Goal: Find specific page/section: Find specific page/section

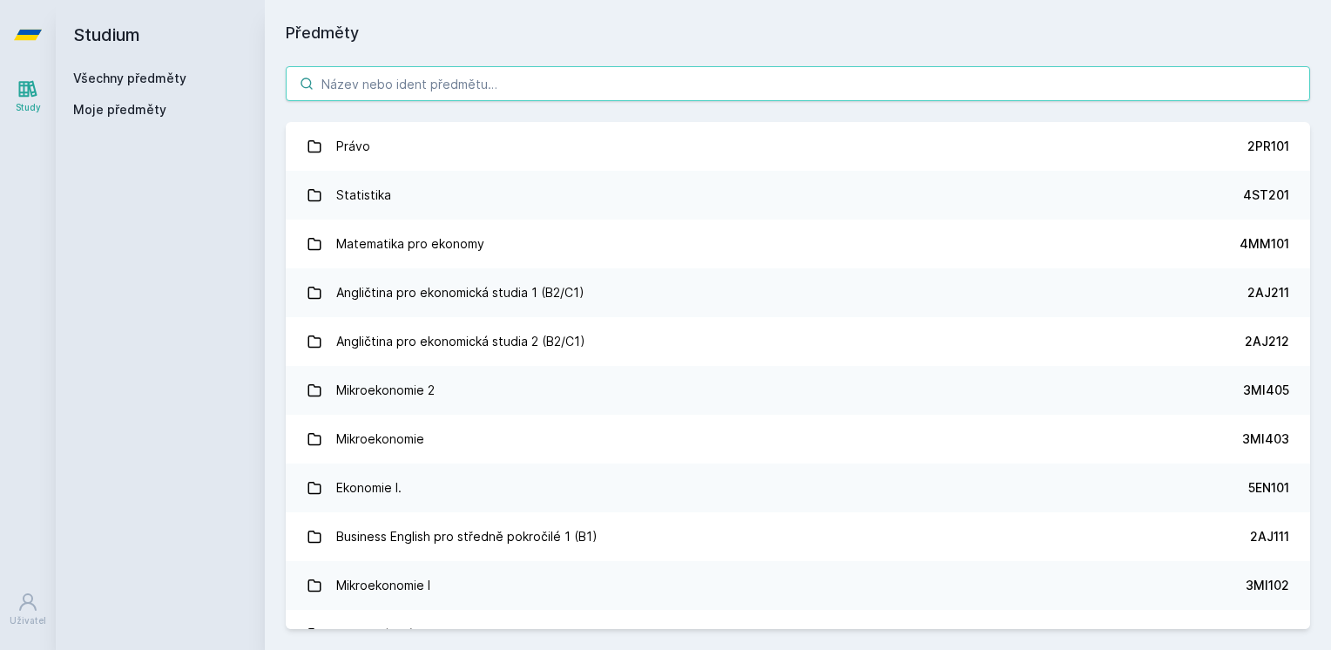
click at [837, 88] on input "search" at bounding box center [798, 83] width 1024 height 35
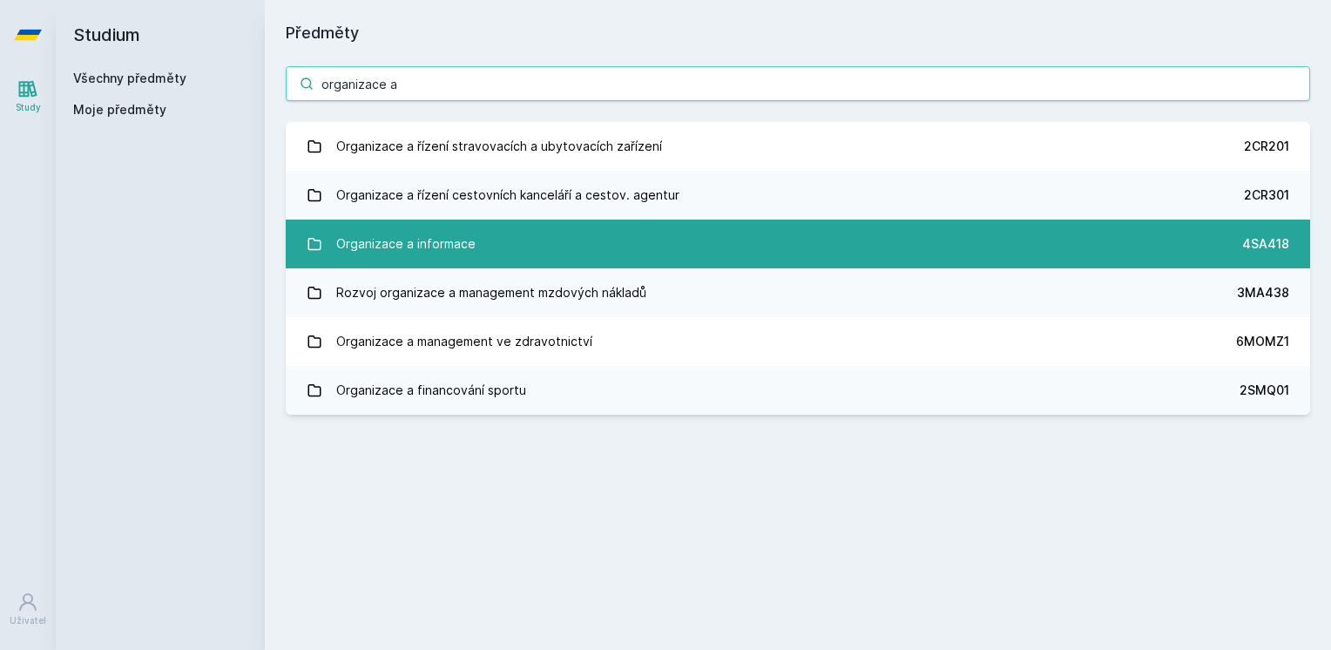
type input "organizace a"
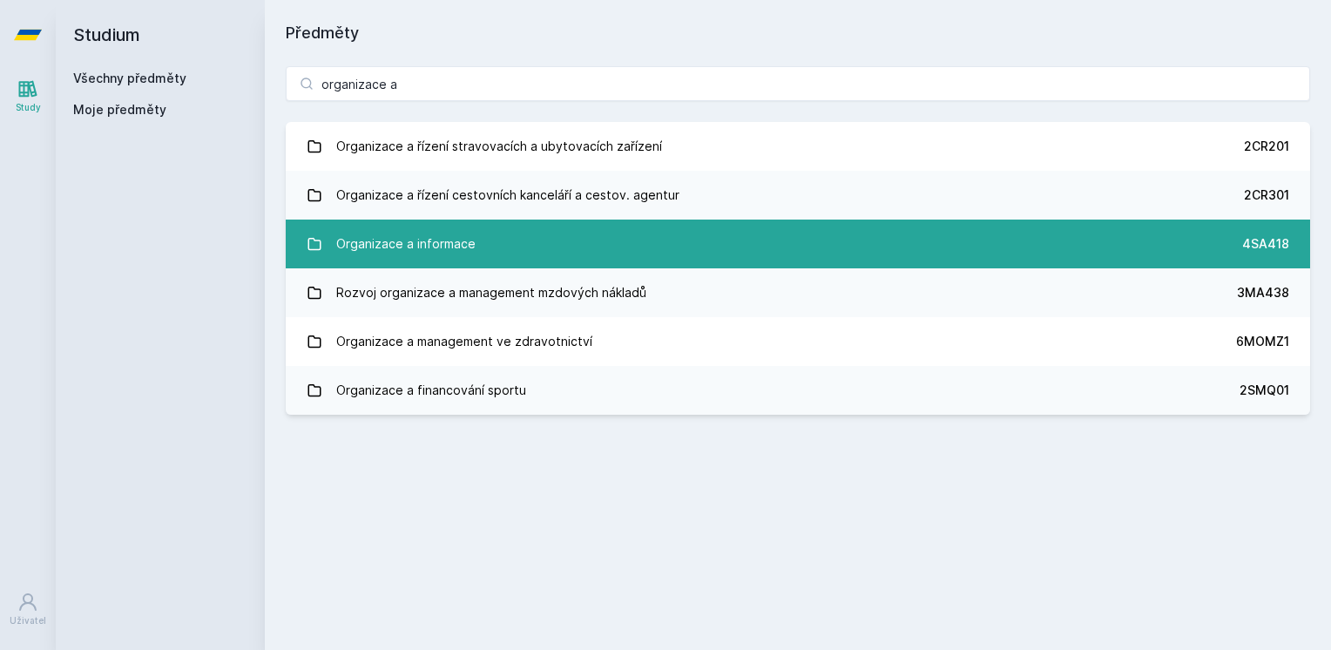
click at [696, 246] on link "Organizace a informace 4SA418" at bounding box center [798, 243] width 1024 height 49
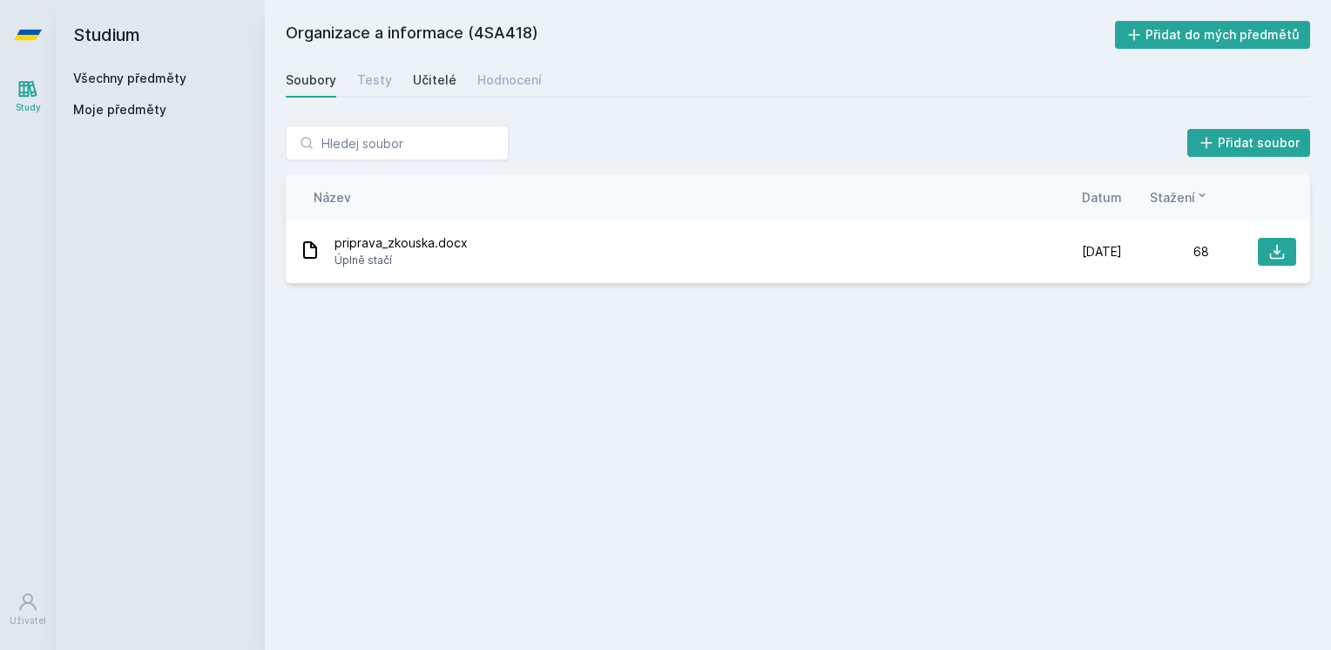
click at [427, 80] on div "Učitelé" at bounding box center [435, 79] width 44 height 17
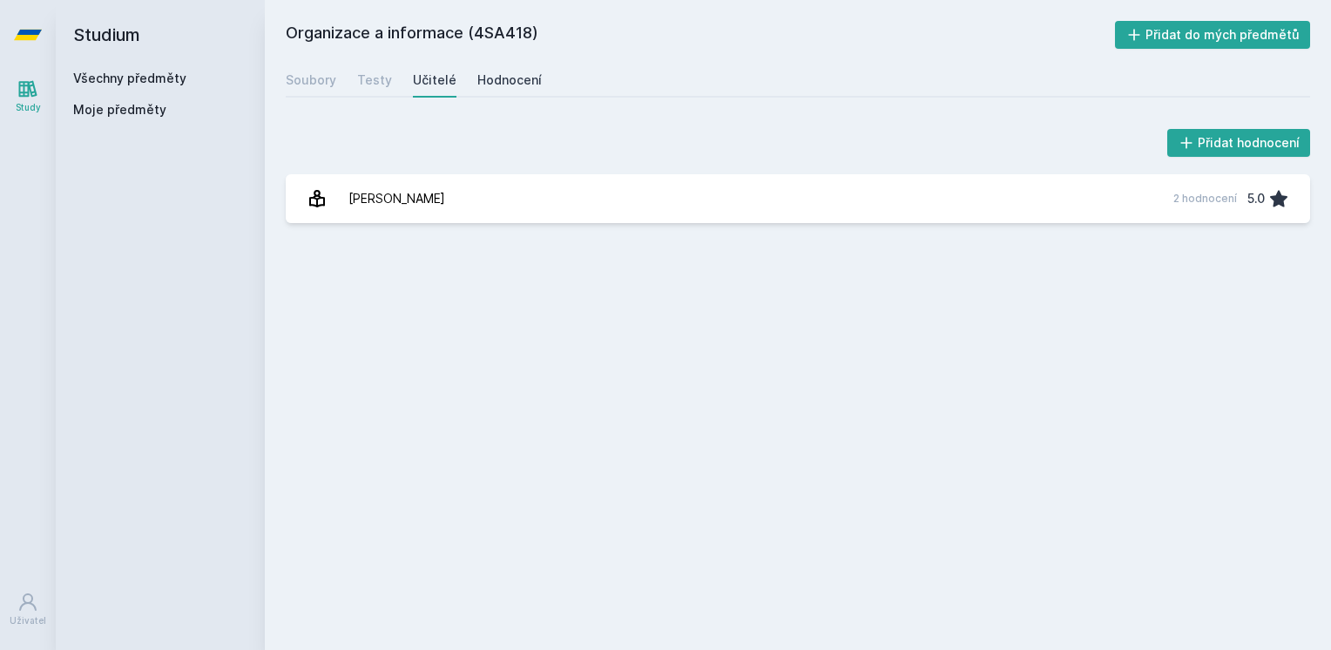
click at [502, 83] on div "Hodnocení" at bounding box center [509, 79] width 64 height 17
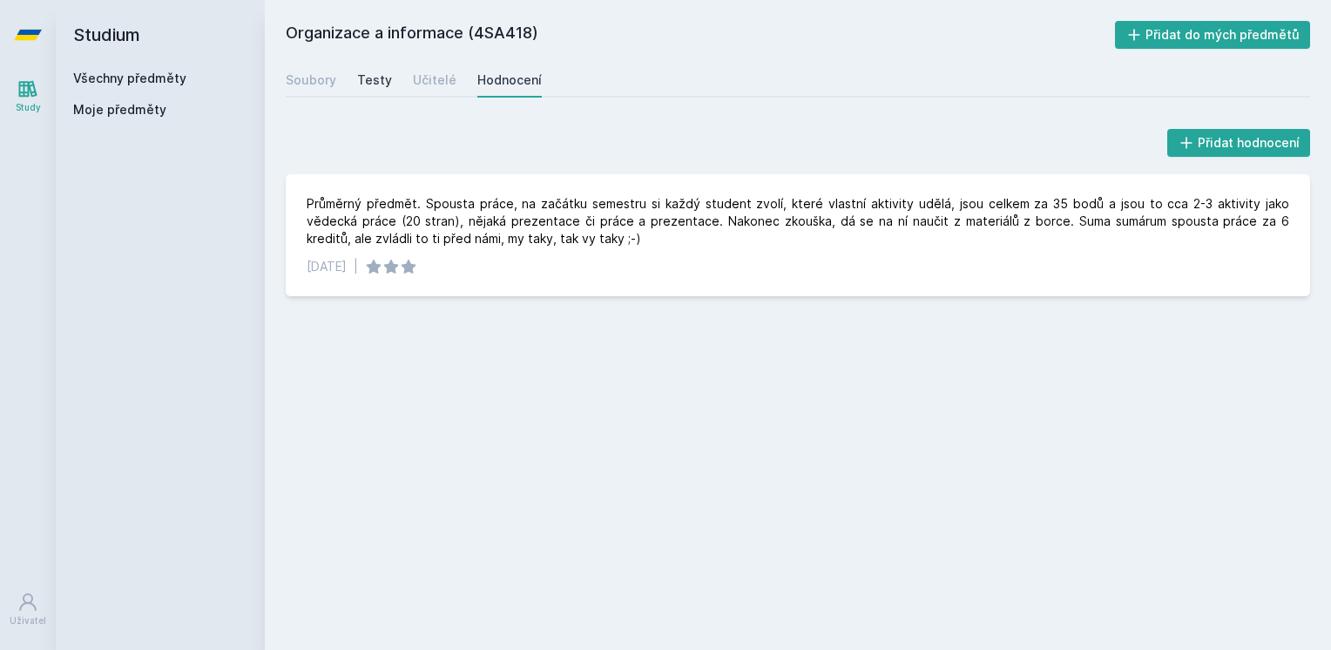
click at [370, 77] on div "Testy" at bounding box center [374, 79] width 35 height 17
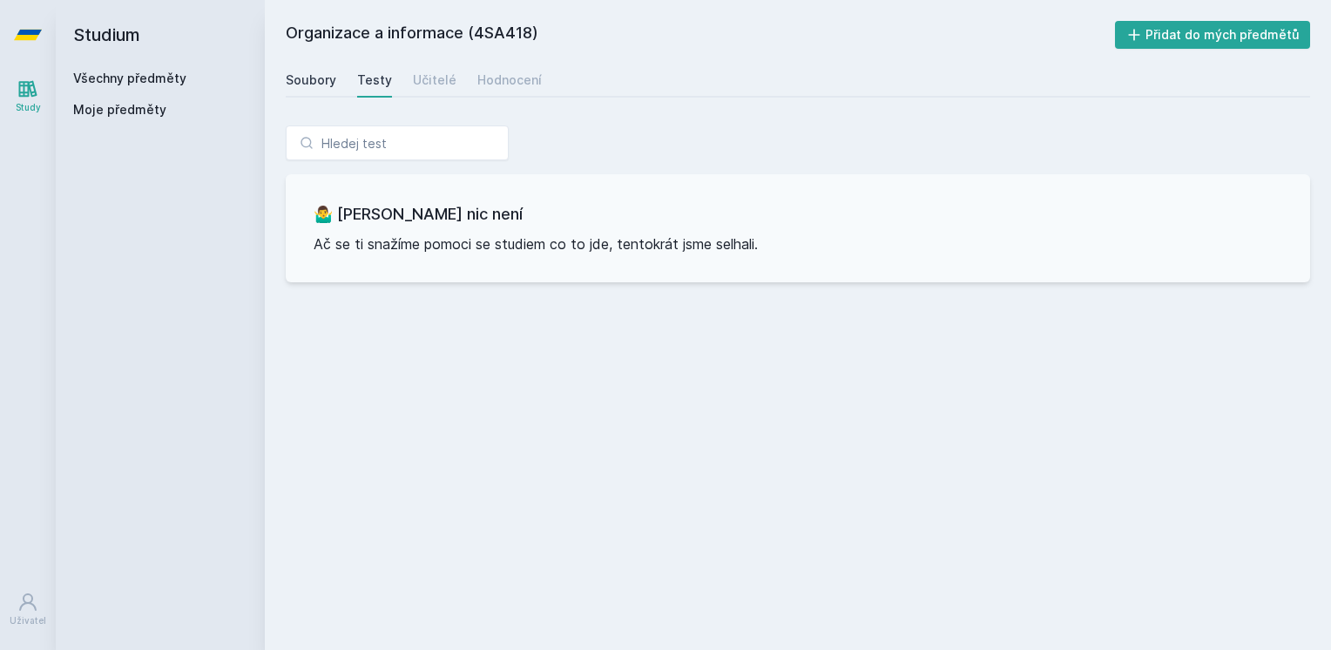
click at [300, 89] on link "Soubory" at bounding box center [311, 80] width 51 height 35
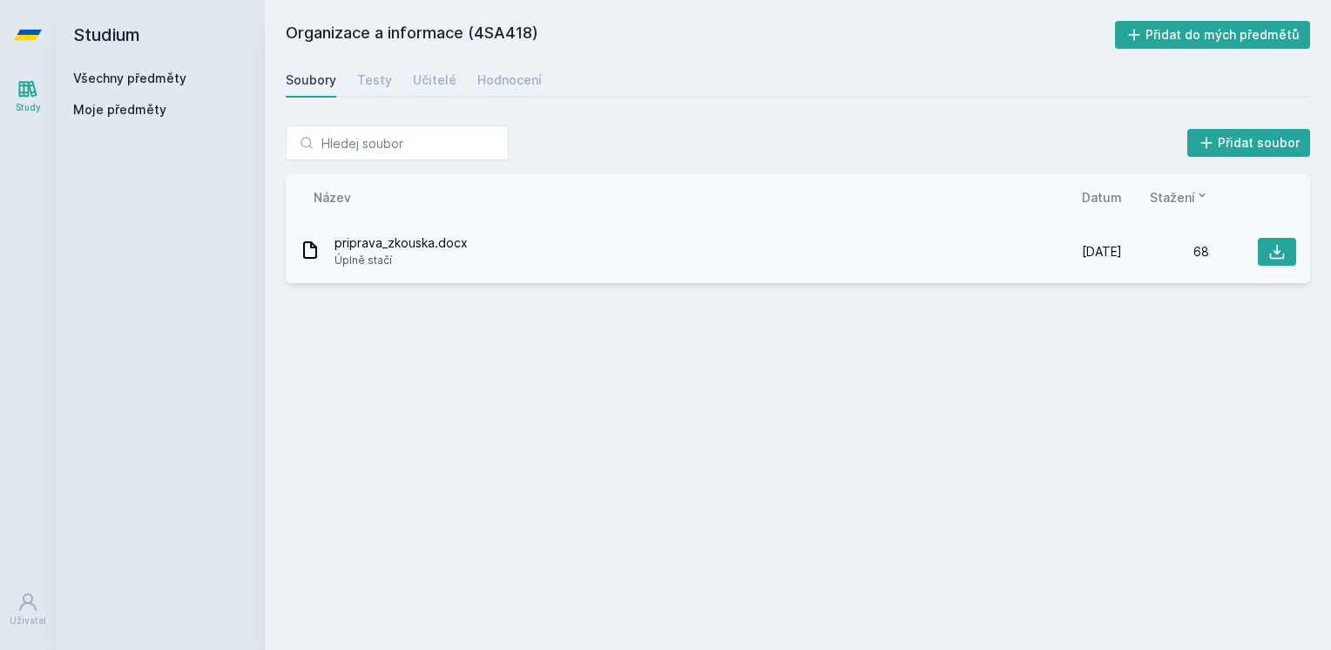
click at [370, 243] on span "priprava_zkouska.docx" at bounding box center [400, 242] width 133 height 17
click at [1274, 254] on icon at bounding box center [1276, 251] width 17 height 17
click at [813, 103] on div "Organizace a informace (4SA418) Přidat do mých předmětů [GEOGRAPHIC_DATA] Testy…" at bounding box center [798, 325] width 1024 height 608
